Goal: Transaction & Acquisition: Download file/media

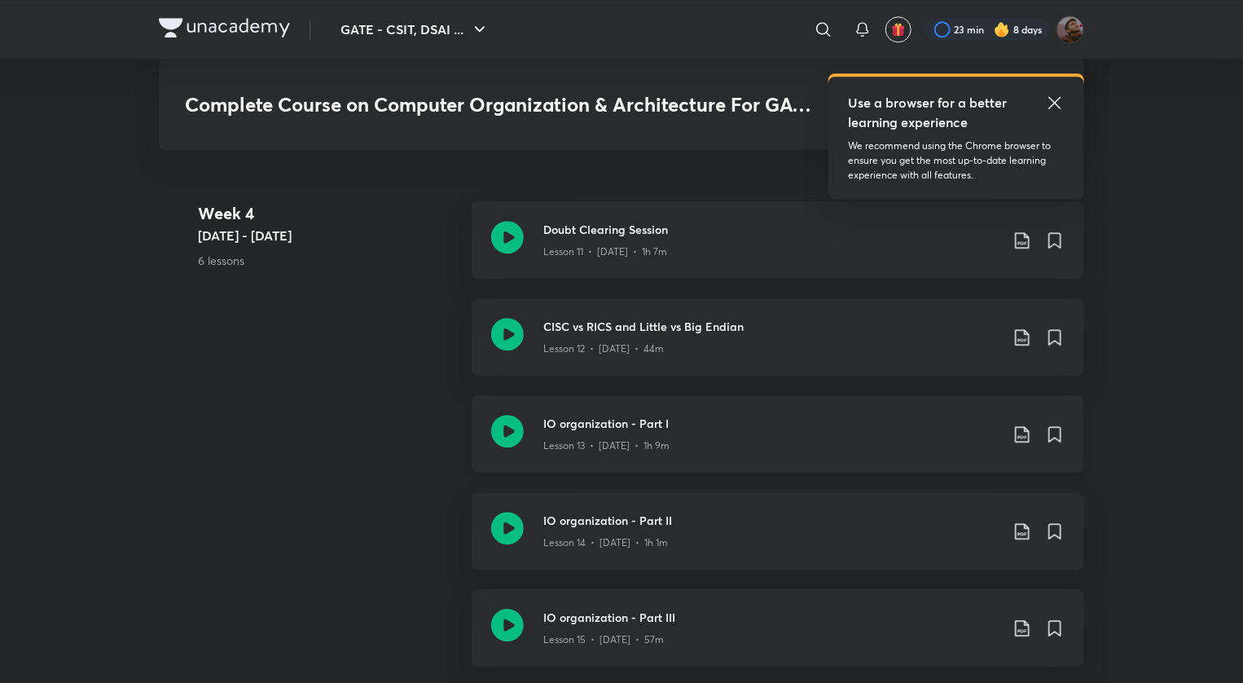
click at [1027, 451] on div "IO organization - Part I Lesson 13 • [DATE] • 1h 9m" at bounding box center [803, 434] width 521 height 38
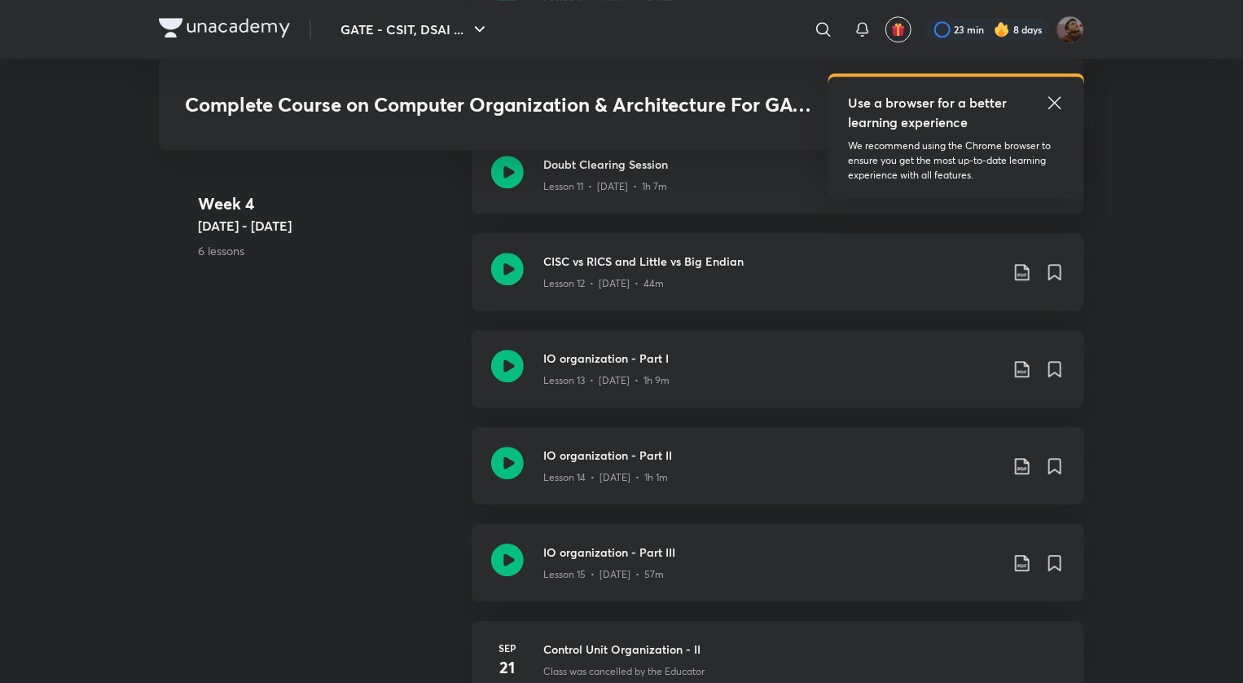
scroll to position [2241, 0]
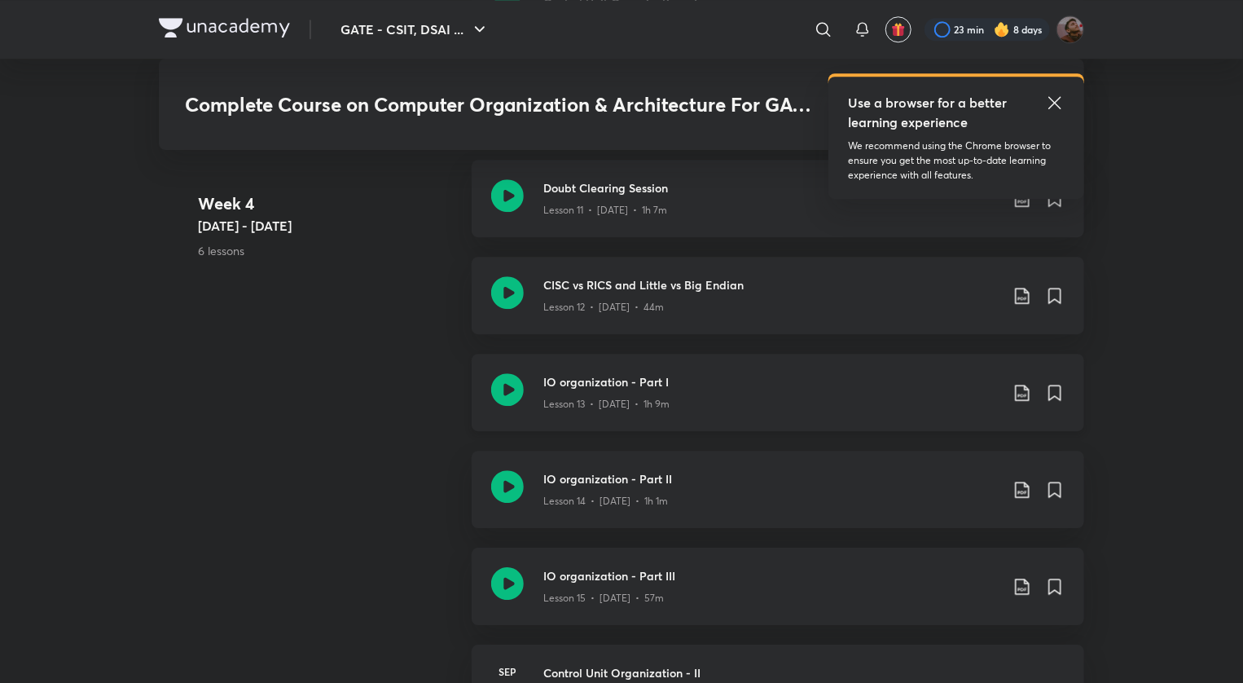
click at [1023, 386] on icon at bounding box center [1023, 393] width 20 height 20
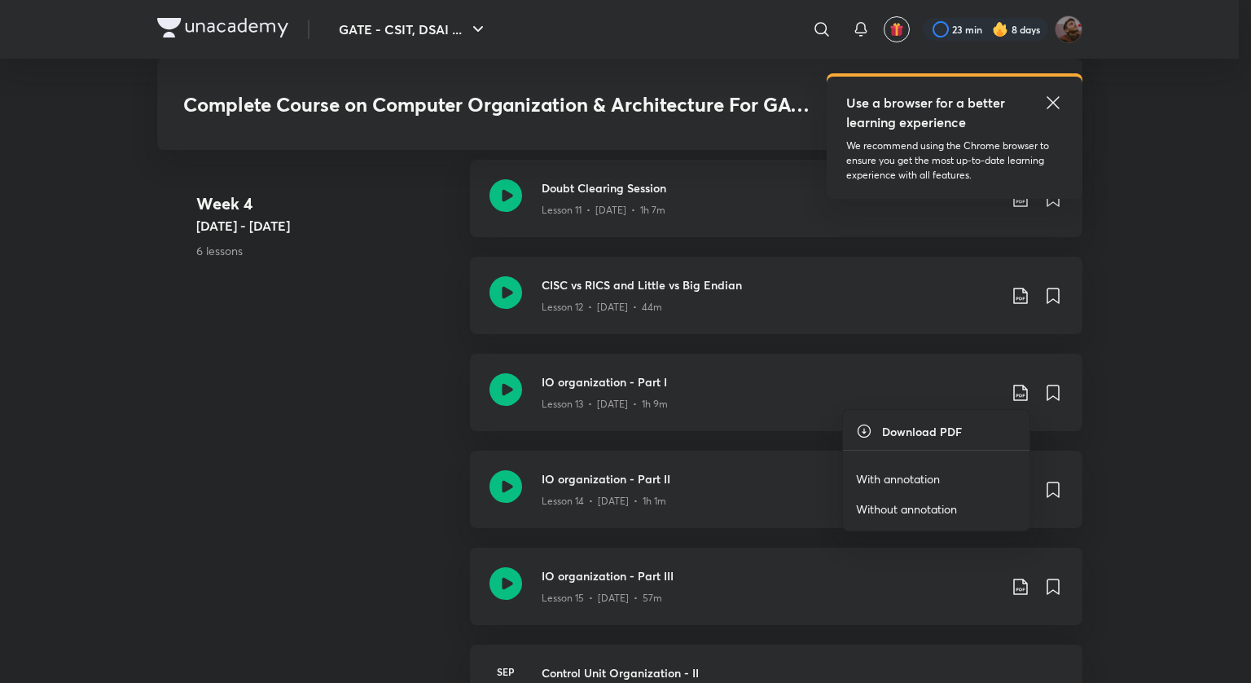
click at [909, 477] on p "With annotation" at bounding box center [898, 478] width 84 height 17
